Goal: Task Accomplishment & Management: Use online tool/utility

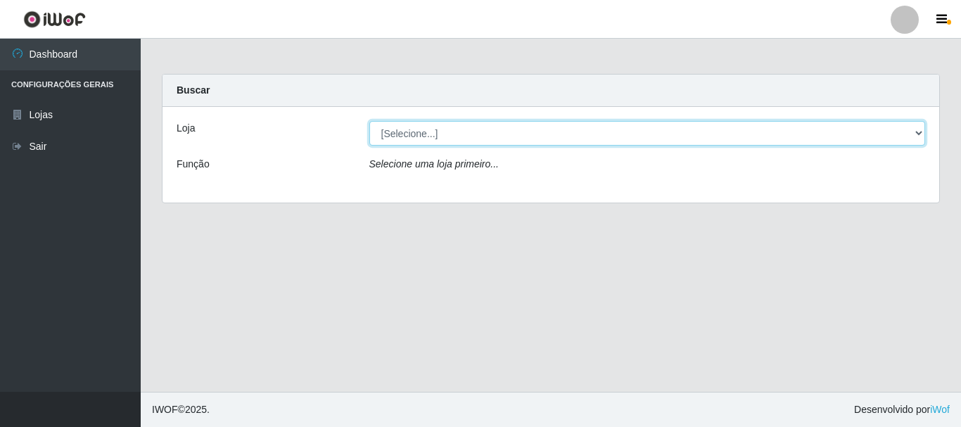
click at [448, 141] on select "[Selecione...] O Cestão - [GEOGRAPHIC_DATA]" at bounding box center [647, 133] width 556 height 25
select select "238"
click at [369, 121] on select "[Selecione...] O Cestão - [GEOGRAPHIC_DATA]" at bounding box center [647, 133] width 556 height 25
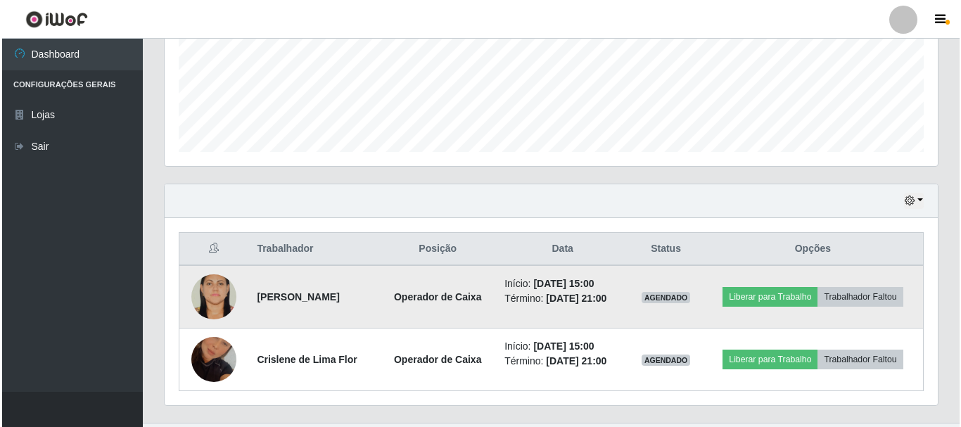
scroll to position [352, 0]
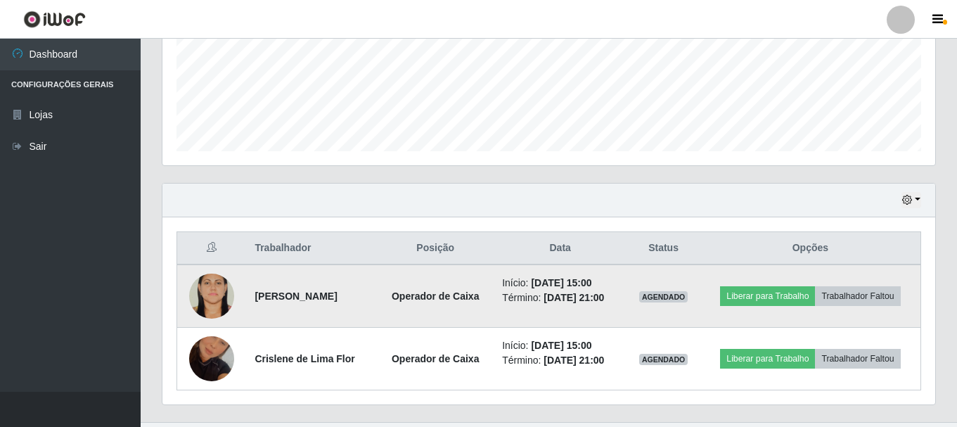
click at [201, 297] on img at bounding box center [211, 295] width 45 height 67
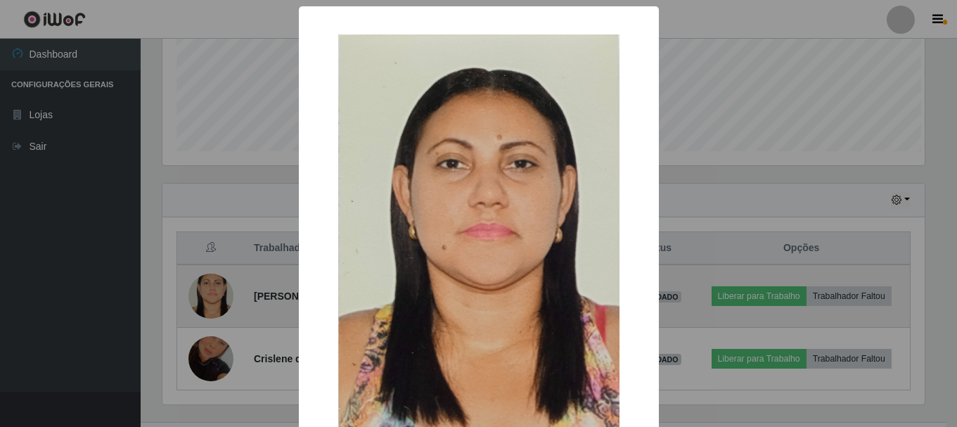
click at [201, 295] on div "× OK Cancel" at bounding box center [478, 213] width 957 height 427
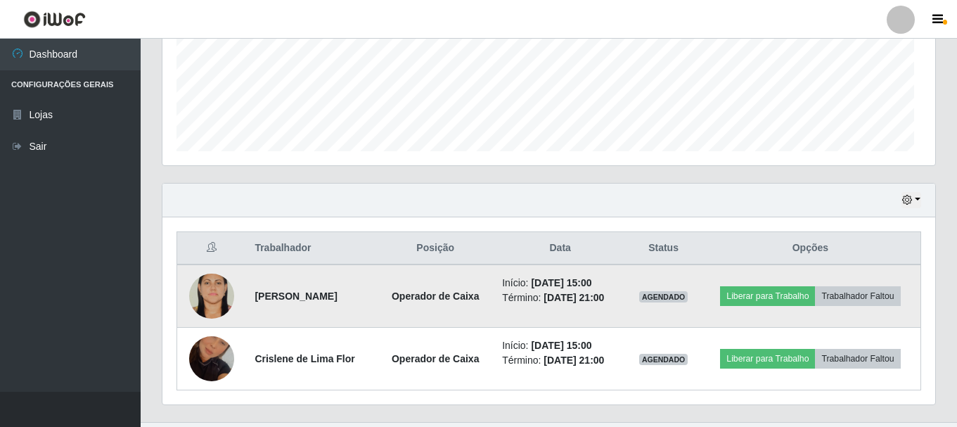
scroll to position [292, 773]
click at [201, 295] on img at bounding box center [211, 295] width 45 height 67
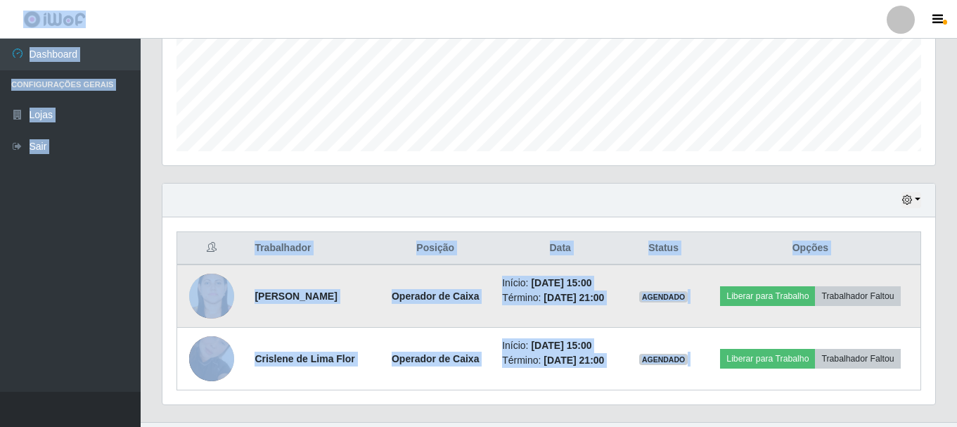
click at [201, 295] on img at bounding box center [211, 295] width 45 height 67
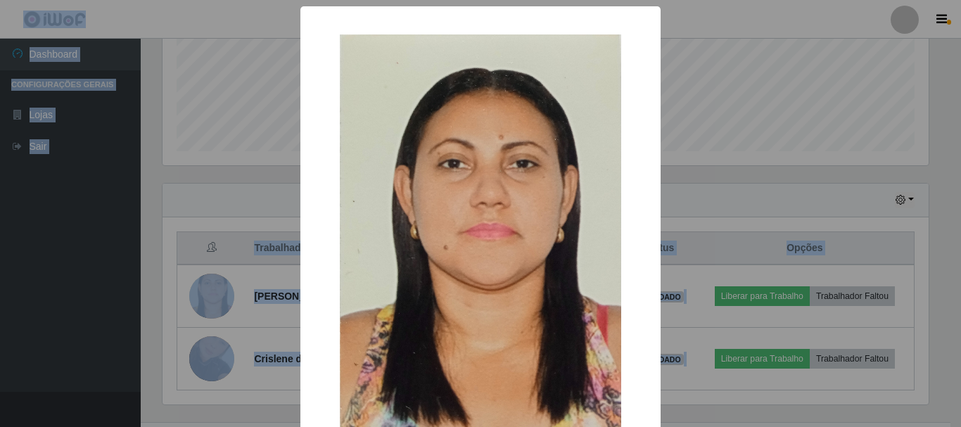
click at [746, 15] on div "× OK Cancel" at bounding box center [480, 213] width 961 height 427
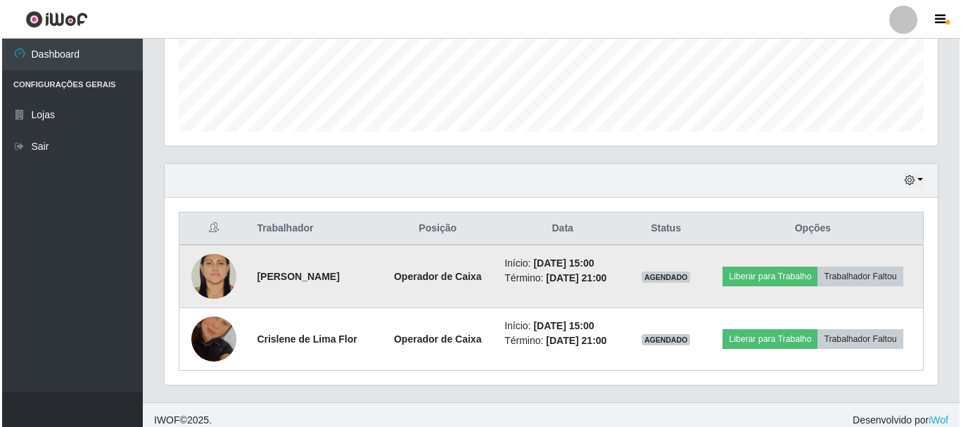
scroll to position [382, 0]
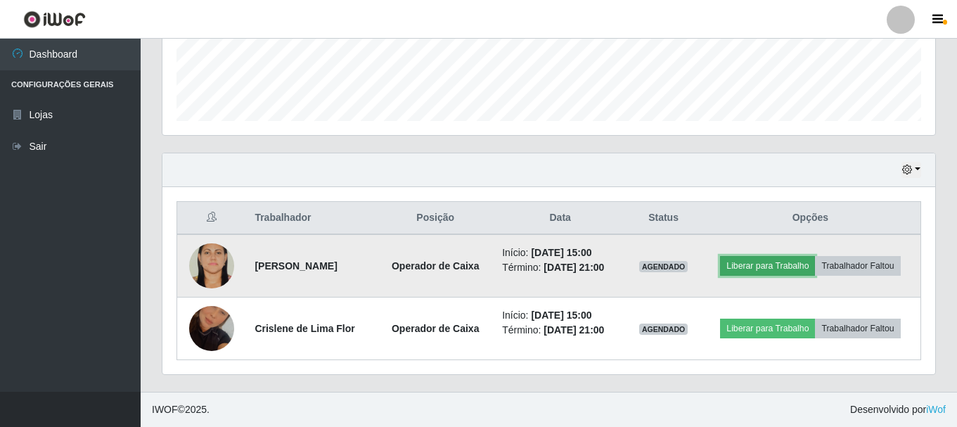
click at [778, 264] on button "Liberar para Trabalho" at bounding box center [767, 266] width 95 height 20
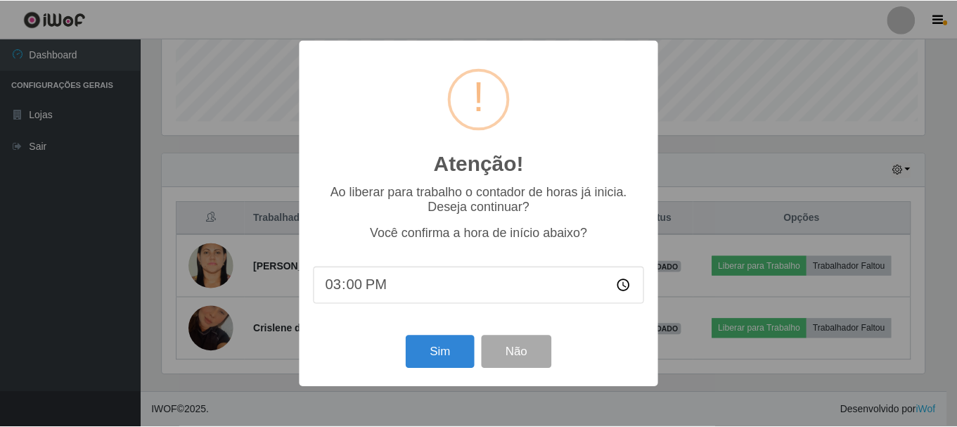
scroll to position [292, 766]
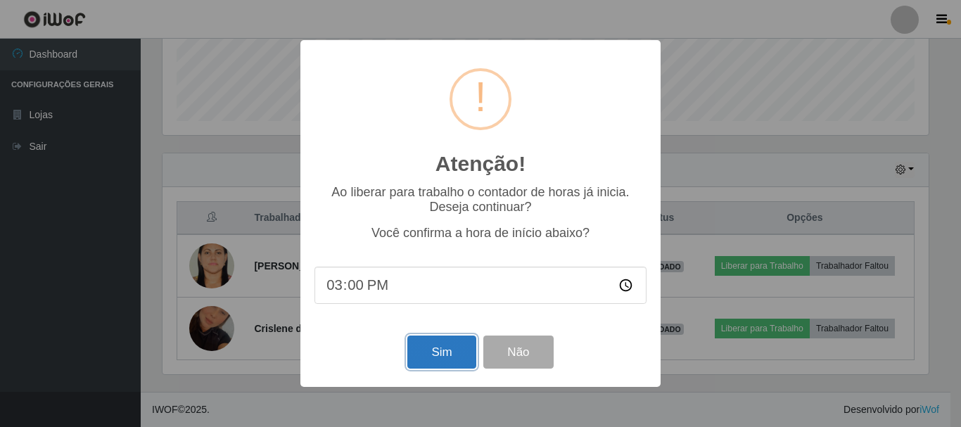
click at [437, 358] on button "Sim" at bounding box center [441, 351] width 68 height 33
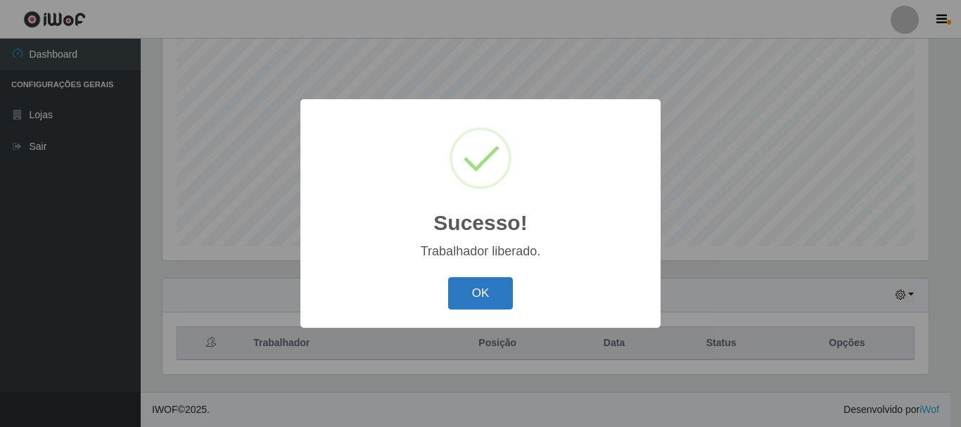
click at [489, 292] on button "OK" at bounding box center [480, 293] width 65 height 33
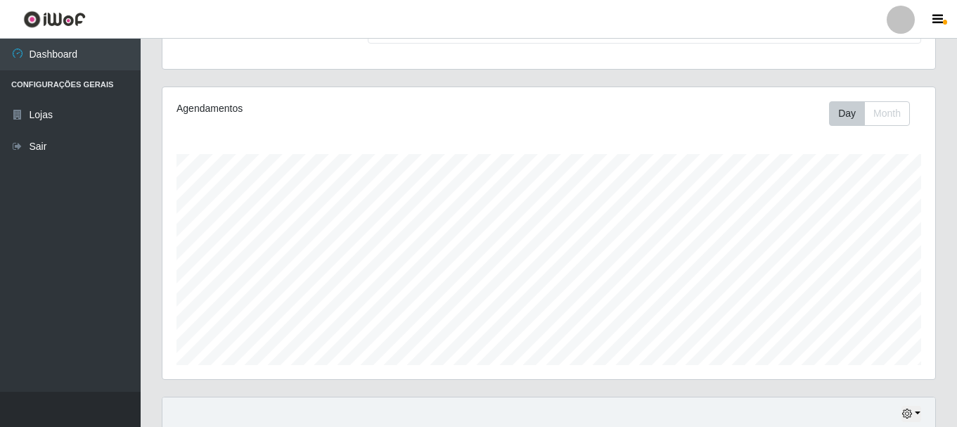
scroll to position [352, 0]
